Goal: Information Seeking & Learning: Understand process/instructions

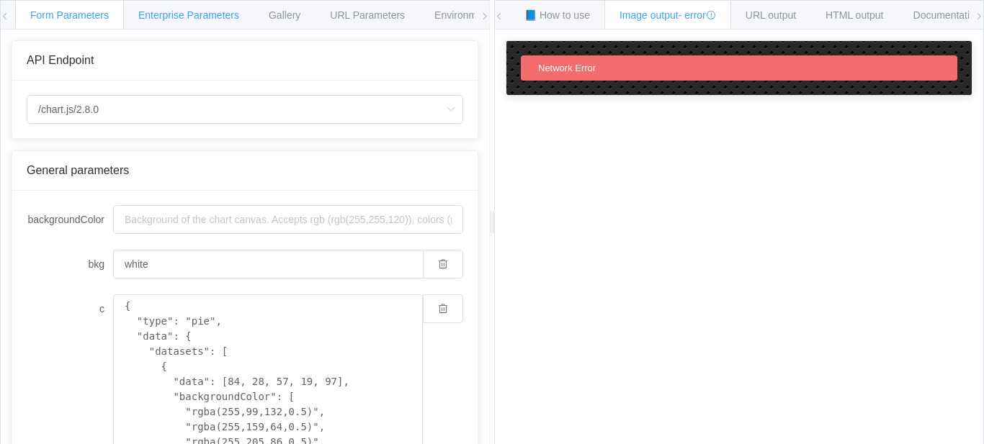
click at [174, 12] on span "Enterprise Parameters" at bounding box center [188, 15] width 101 height 12
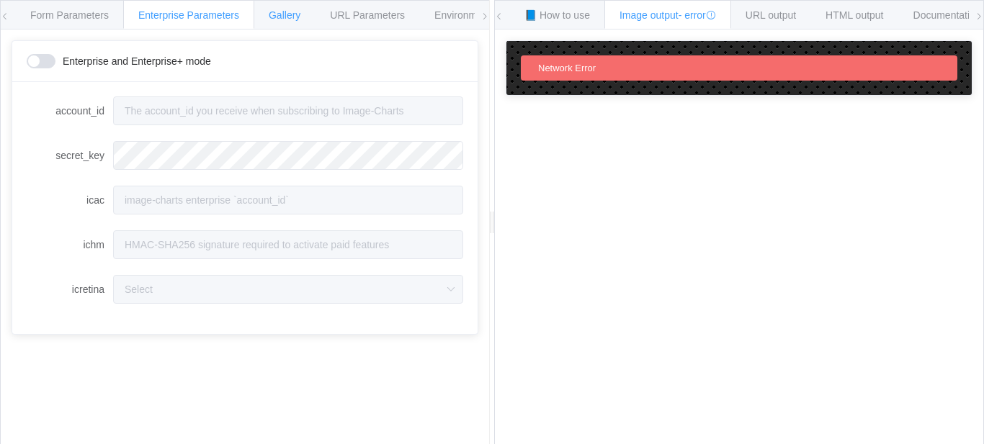
click at [254, 12] on div "Gallery" at bounding box center [285, 14] width 62 height 29
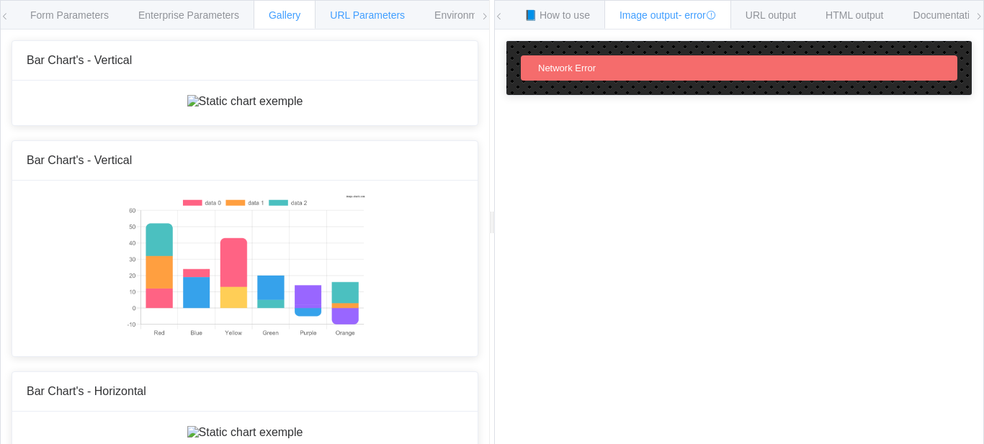
click at [371, 18] on span "URL Parameters" at bounding box center [367, 15] width 75 height 12
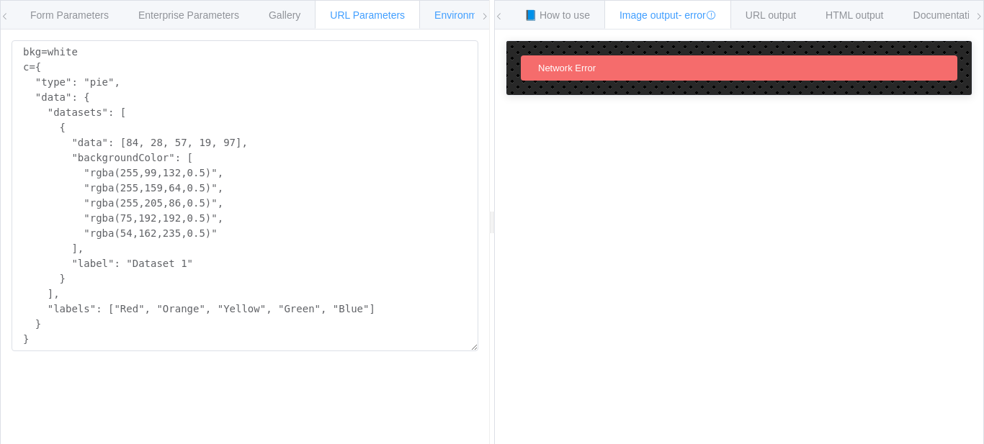
click at [447, 18] on span "Environments" at bounding box center [465, 15] width 62 height 12
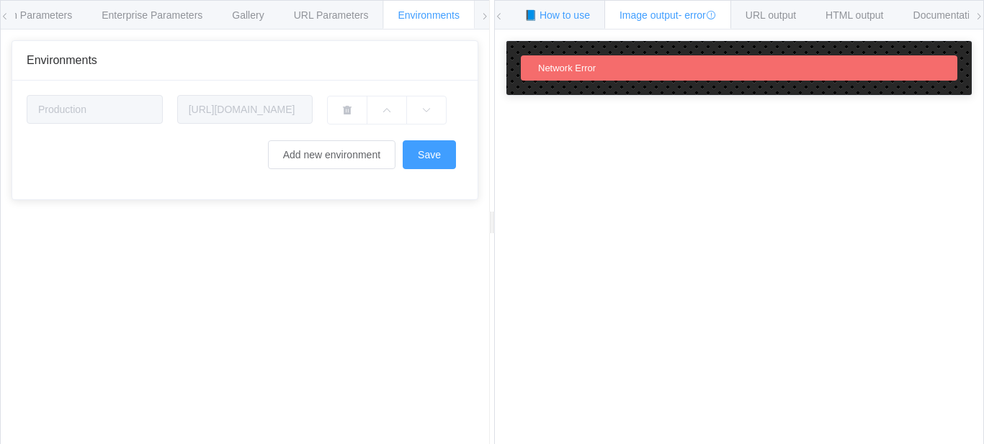
click at [548, 18] on span "📘 How to use" at bounding box center [557, 15] width 66 height 12
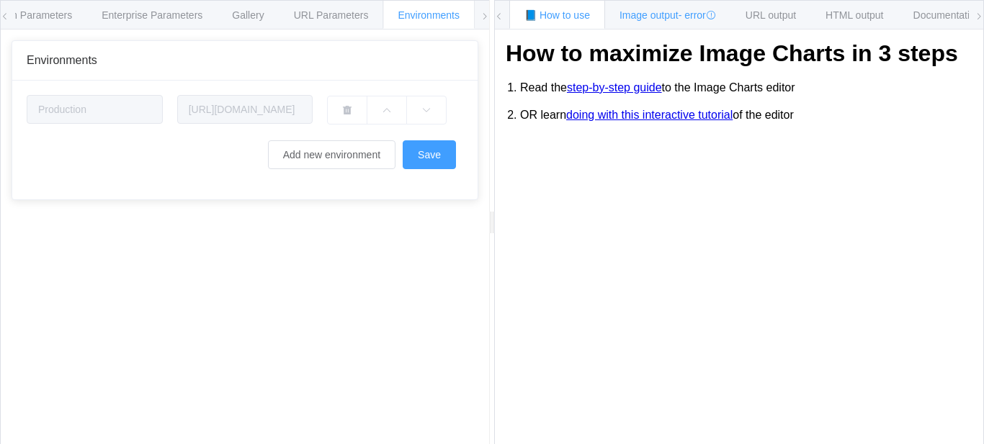
click at [686, 24] on div "Image output - error" at bounding box center [667, 14] width 127 height 29
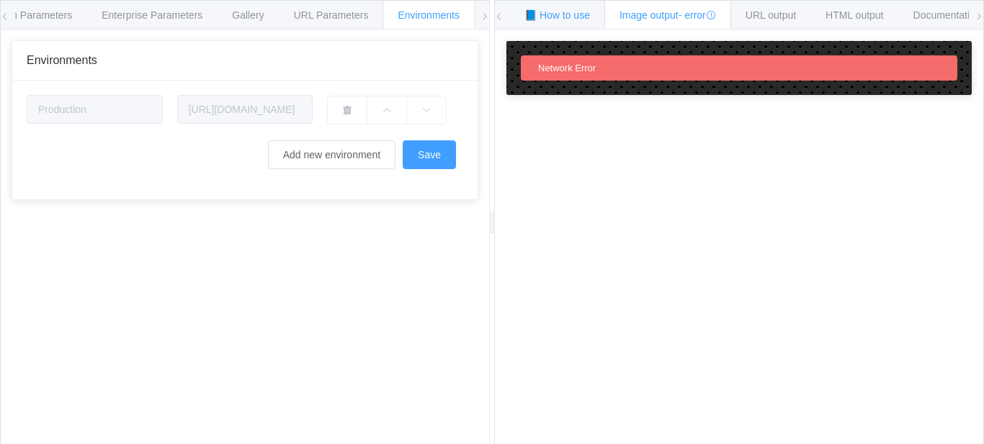
click at [564, 14] on span "📘 How to use" at bounding box center [557, 15] width 66 height 12
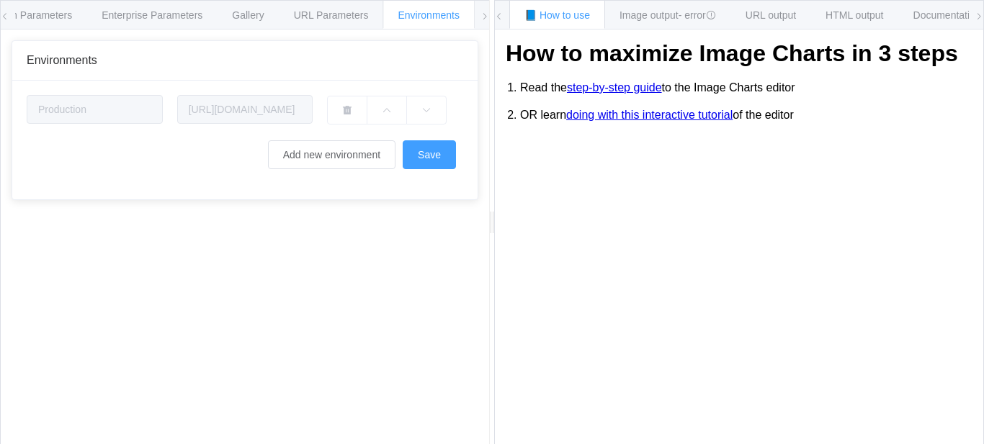
click at [977, 15] on icon at bounding box center [979, 16] width 9 height 9
click at [49, 14] on span "Form Parameters" at bounding box center [33, 15] width 79 height 12
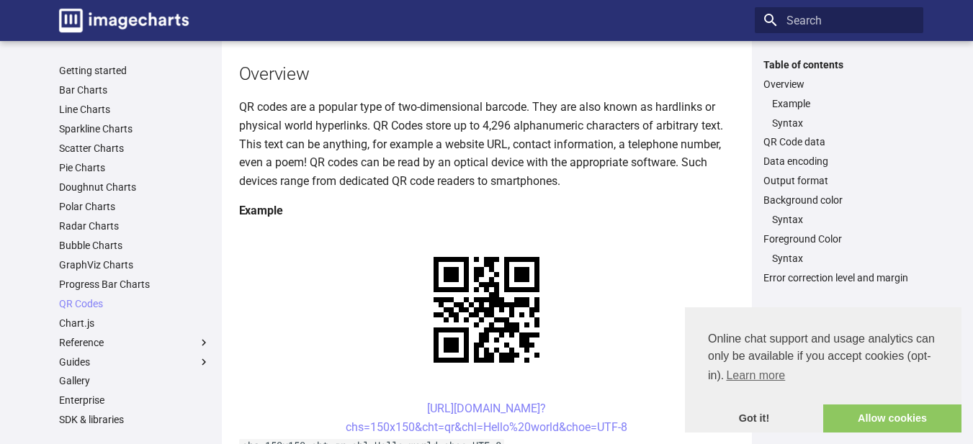
scroll to position [144, 0]
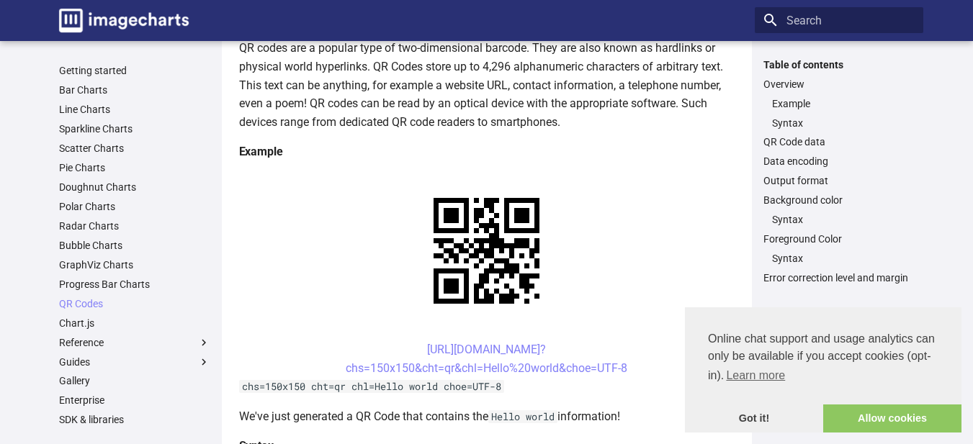
scroll to position [288, 0]
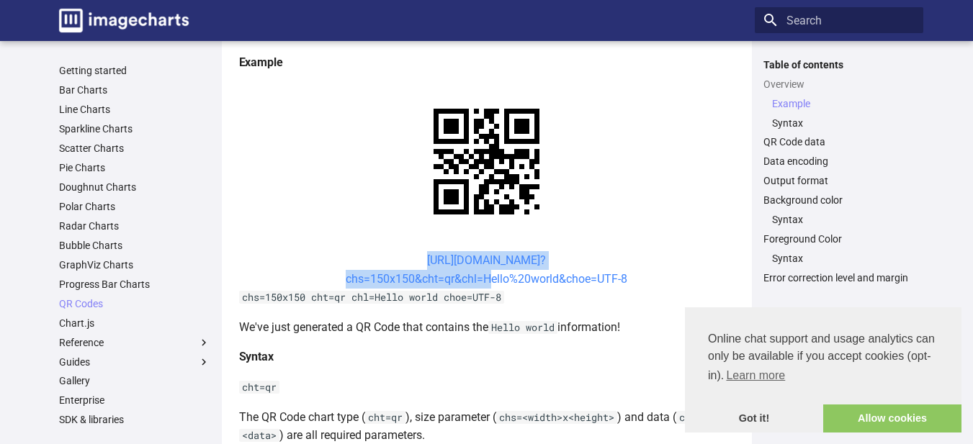
drag, startPoint x: 402, startPoint y: 121, endPoint x: 481, endPoint y: 143, distance: 82.1
click at [481, 251] on center "[URL][DOMAIN_NAME]? chs=150x150&cht=qr&chl=Hello%20world&choe=UTF-8" at bounding box center [487, 269] width 496 height 37
copy link "[URL][DOMAIN_NAME]? chs=150x150&cht=qr&chl="
